Goal: Check status: Check status

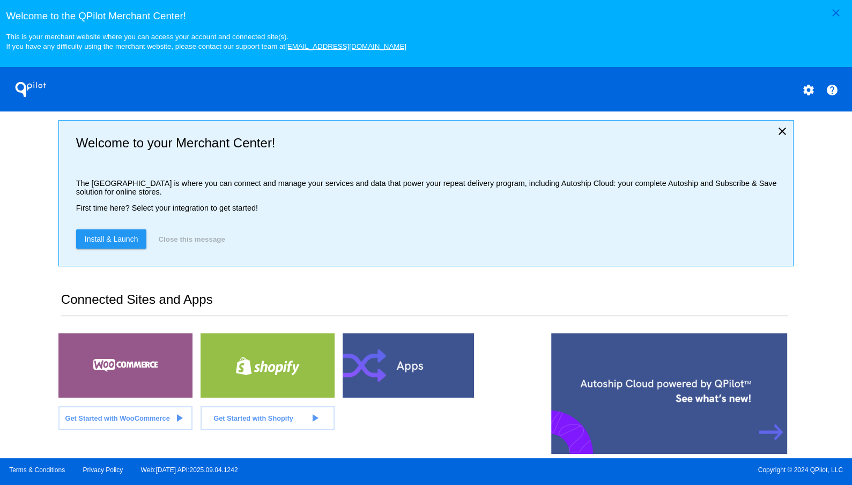
click at [36, 195] on div "close Welcome to the [GEOGRAPHIC_DATA]! This is your merchant website where you…" at bounding box center [426, 229] width 852 height 459
click at [24, 224] on div "close Welcome to the [GEOGRAPHIC_DATA]! This is your merchant website where you…" at bounding box center [426, 229] width 852 height 459
click at [40, 234] on div "close Welcome to the [GEOGRAPHIC_DATA]! This is your merchant website where you…" at bounding box center [426, 229] width 852 height 459
click at [39, 186] on div "close Welcome to the [GEOGRAPHIC_DATA]! This is your merchant website where you…" at bounding box center [426, 229] width 852 height 459
click at [212, 243] on button "Close this message" at bounding box center [191, 239] width 73 height 19
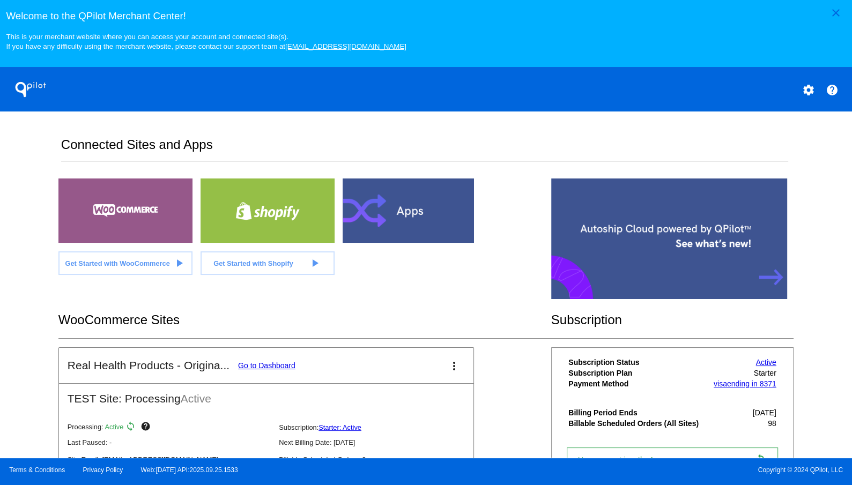
click at [17, 254] on div "close Welcome to the [GEOGRAPHIC_DATA]! This is your merchant website where you…" at bounding box center [426, 229] width 852 height 459
drag, startPoint x: 38, startPoint y: 196, endPoint x: 49, endPoint y: 75, distance: 122.3
click at [38, 194] on div "close Welcome to the [GEOGRAPHIC_DATA]! This is your merchant website where you…" at bounding box center [426, 229] width 852 height 459
drag, startPoint x: 567, startPoint y: 65, endPoint x: 544, endPoint y: 71, distance: 23.8
click at [565, 65] on div "close Welcome to the [GEOGRAPHIC_DATA]! This is your merchant website where you…" at bounding box center [426, 33] width 852 height 67
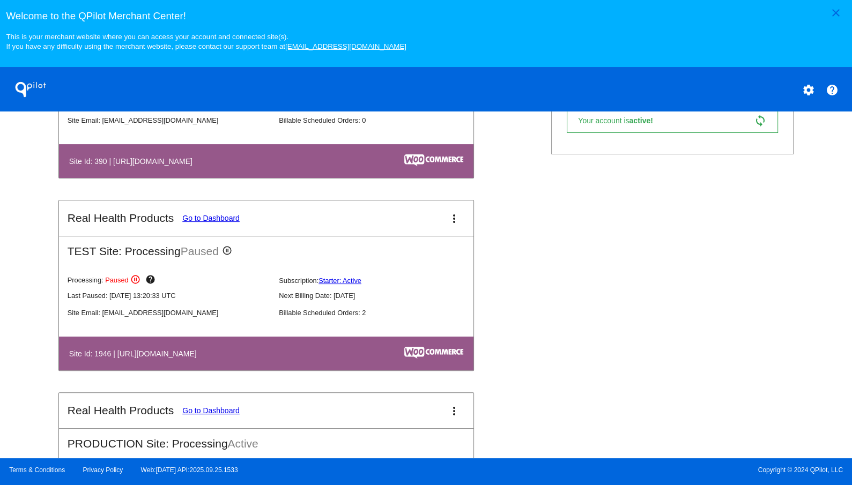
scroll to position [465, 0]
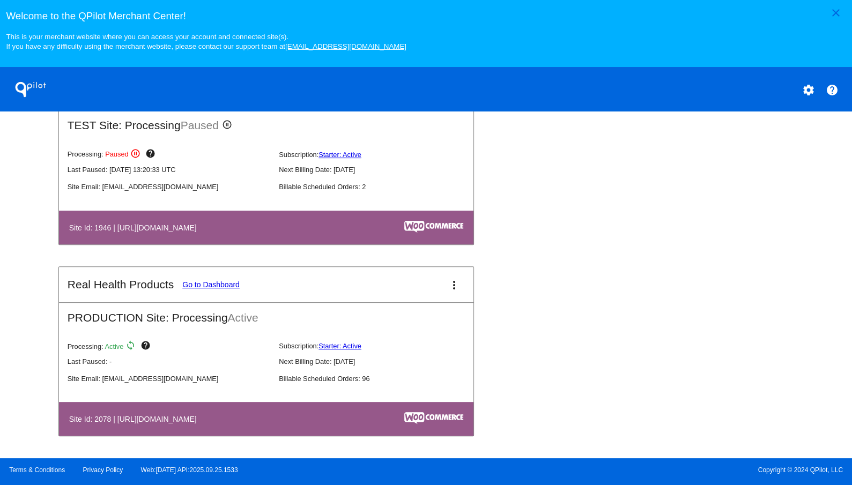
click at [209, 285] on link "Go to Dashboard" at bounding box center [210, 284] width 57 height 9
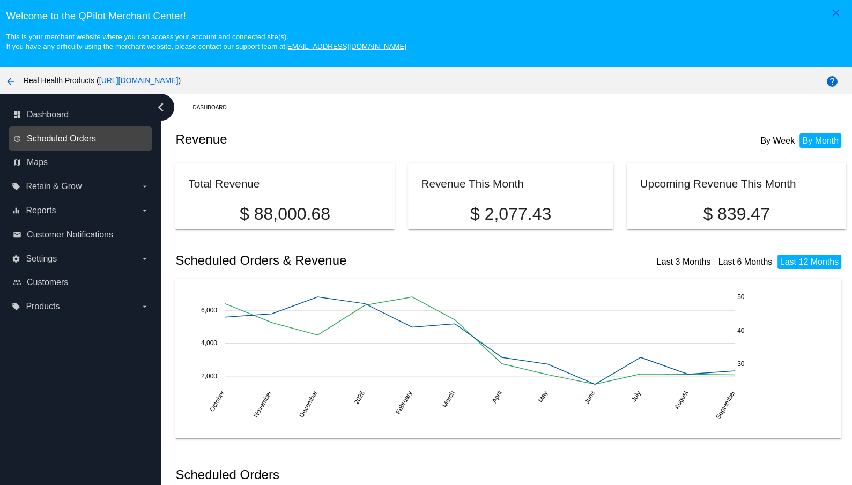
click at [78, 139] on span "Scheduled Orders" at bounding box center [61, 139] width 69 height 10
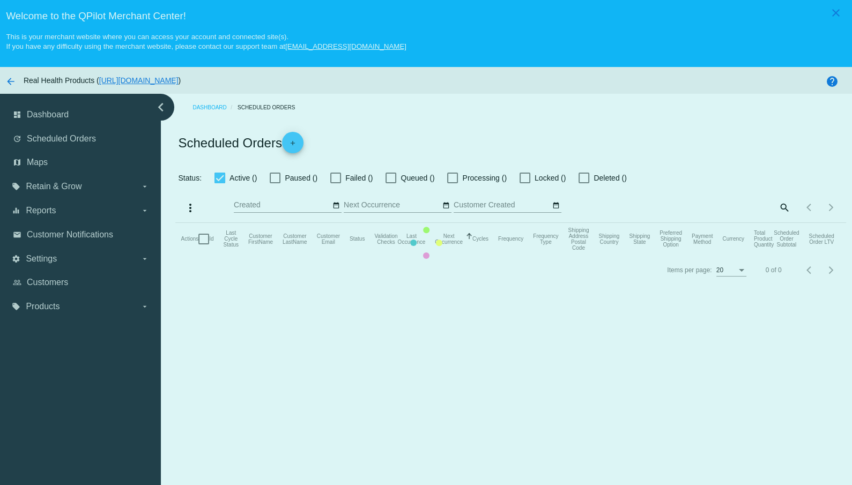
checkbox input "true"
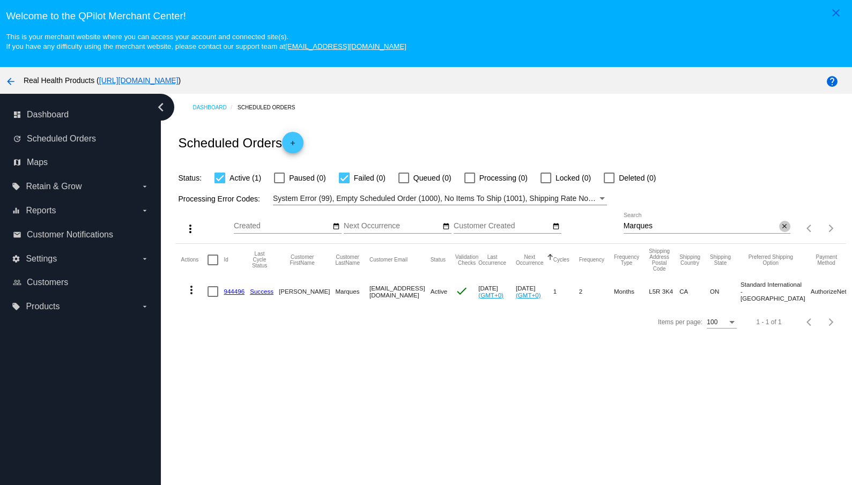
click at [785, 227] on mat-icon "close" at bounding box center [785, 227] width 8 height 9
